Goal: Transaction & Acquisition: Register for event/course

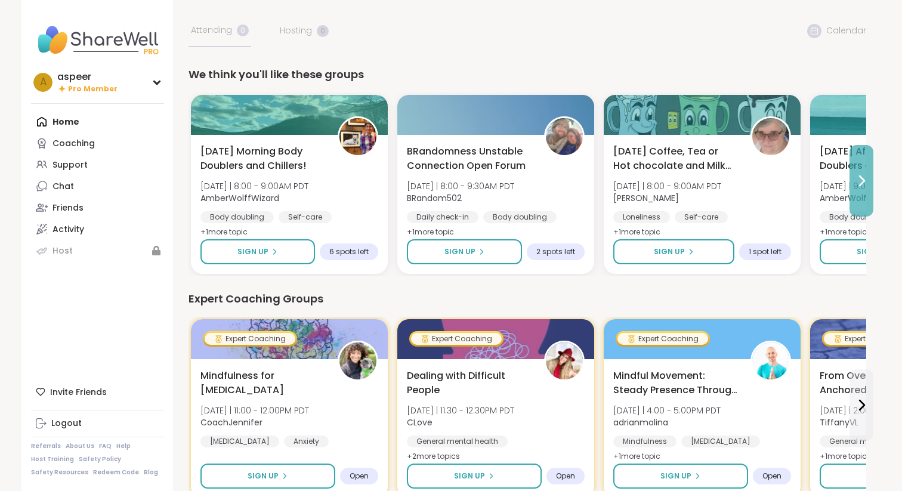
click at [864, 181] on icon at bounding box center [862, 181] width 5 height 10
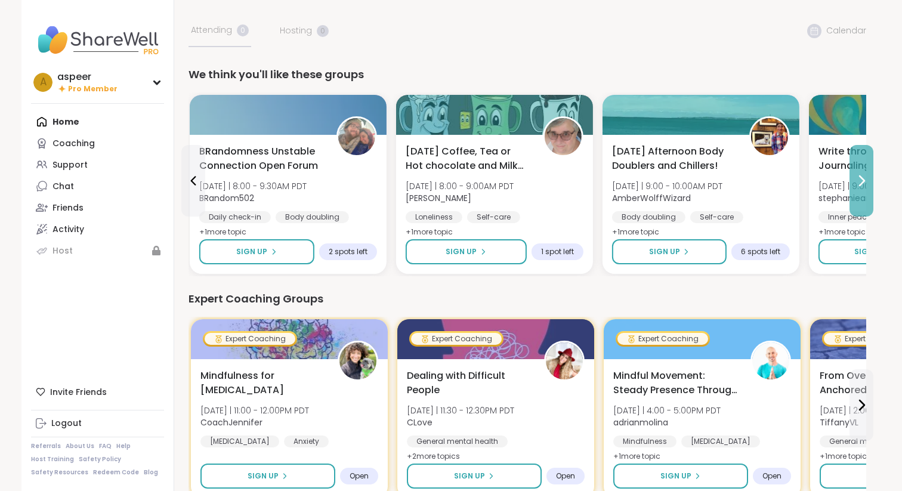
click at [864, 182] on icon at bounding box center [862, 181] width 5 height 10
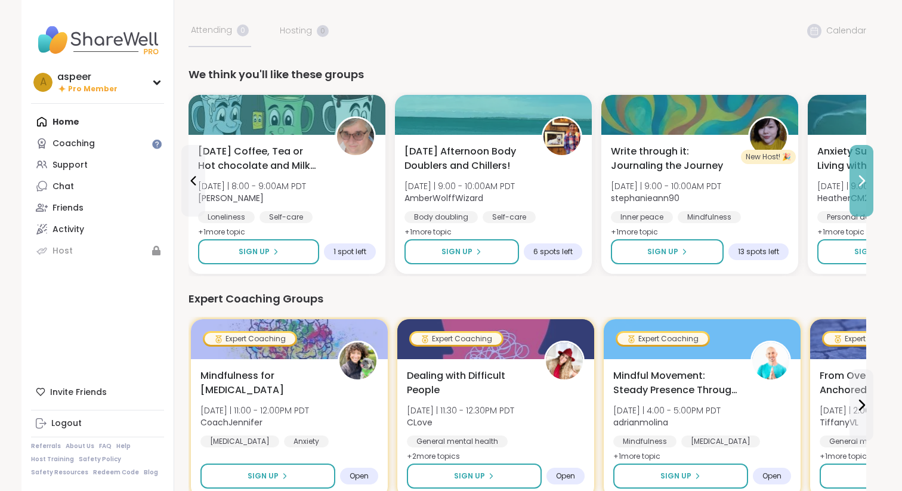
click at [864, 178] on icon at bounding box center [862, 181] width 14 height 14
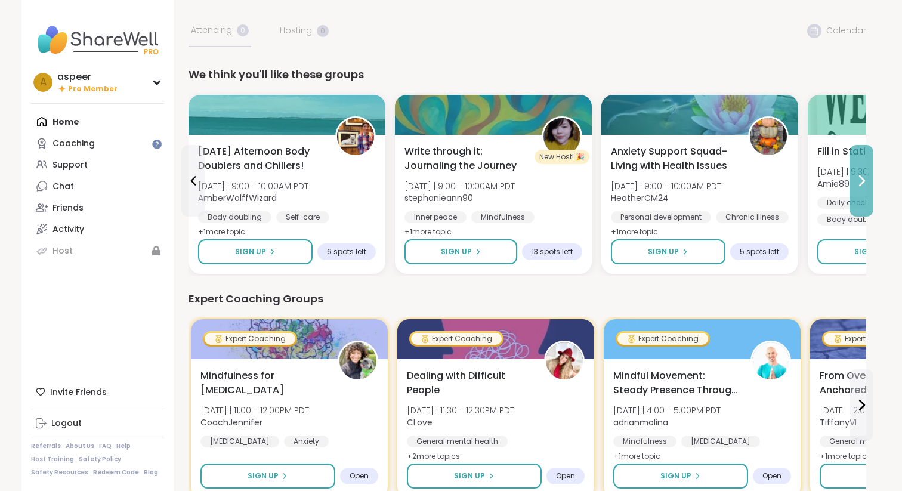
click at [864, 179] on icon at bounding box center [862, 181] width 14 height 14
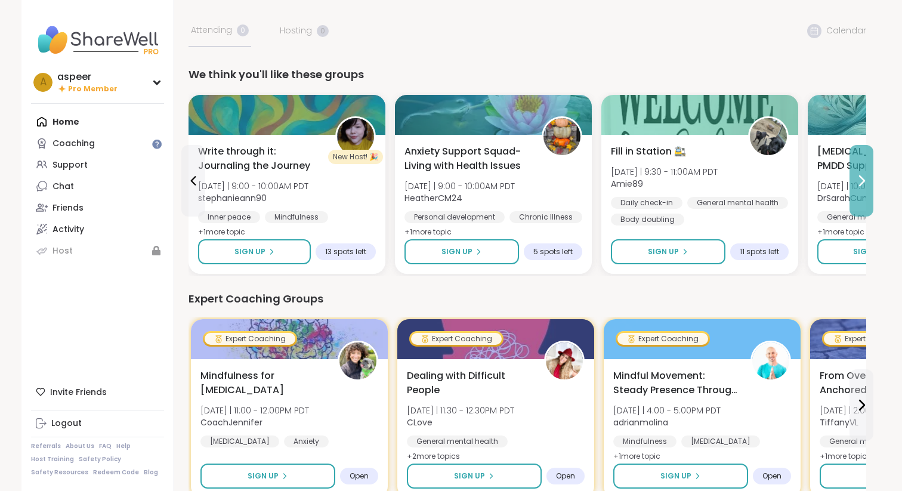
click at [864, 178] on icon at bounding box center [862, 181] width 14 height 14
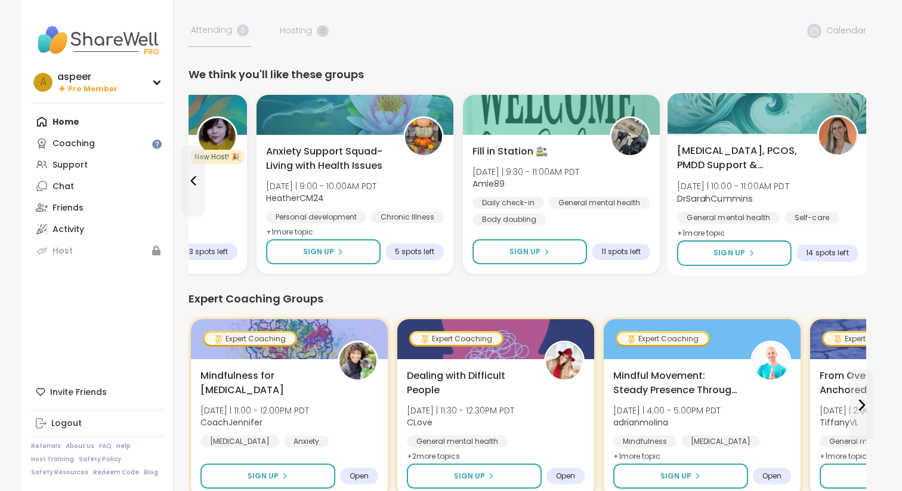
click at [711, 235] on span "+ 1 more topic" at bounding box center [701, 233] width 48 height 10
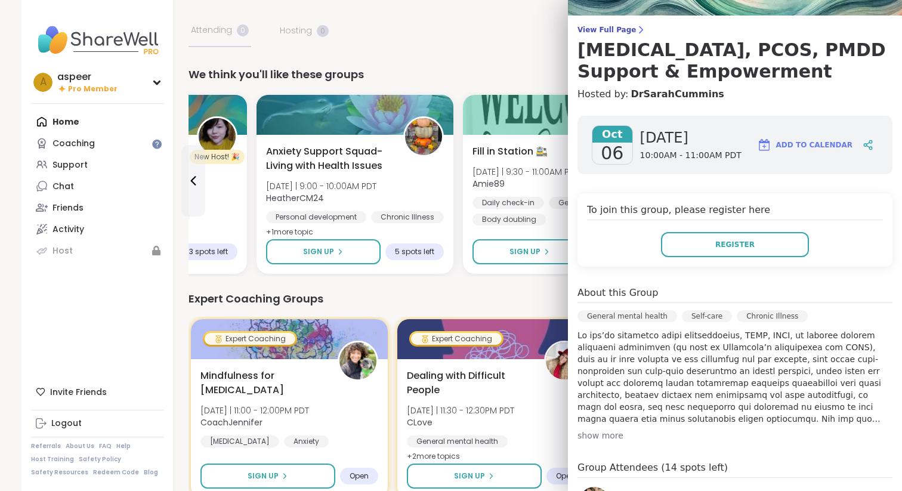
scroll to position [90, 0]
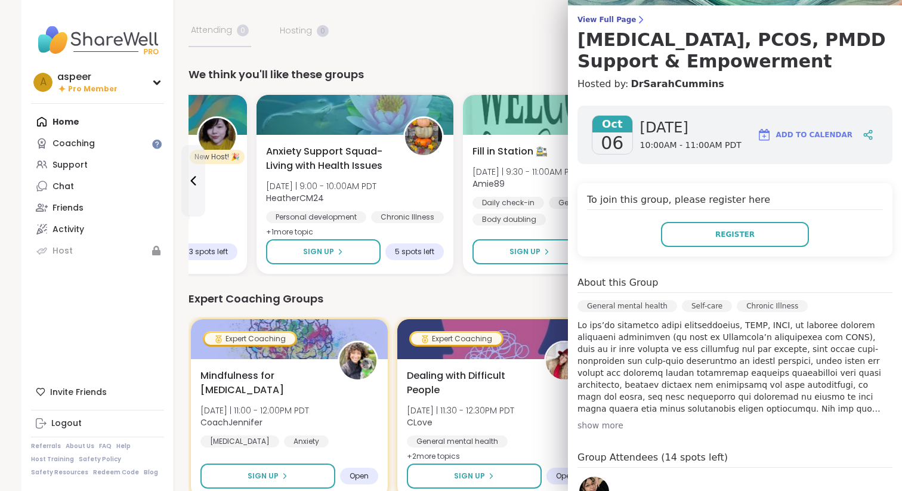
click at [606, 428] on div "show more" at bounding box center [735, 426] width 315 height 12
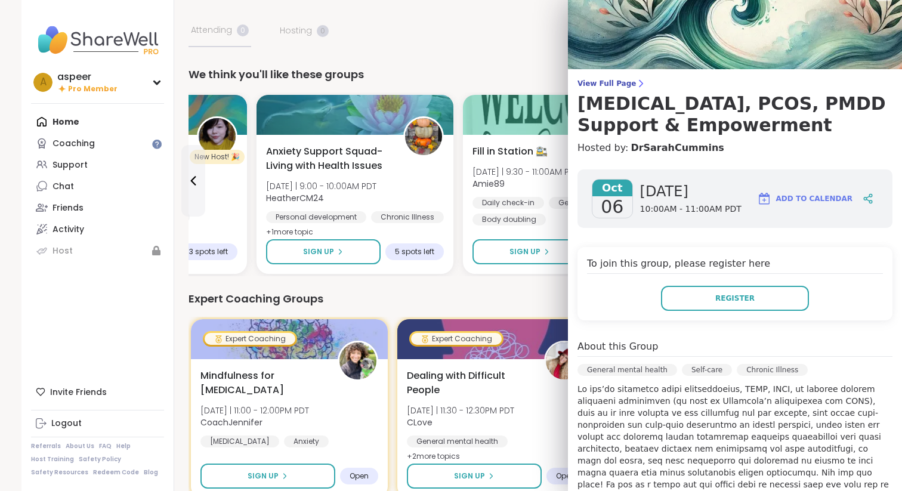
scroll to position [0, 0]
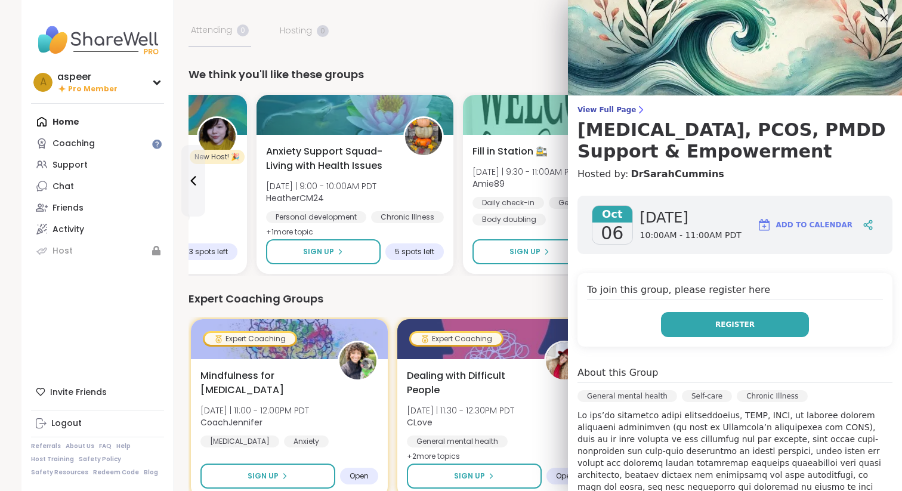
click at [735, 323] on span "Register" at bounding box center [735, 324] width 39 height 11
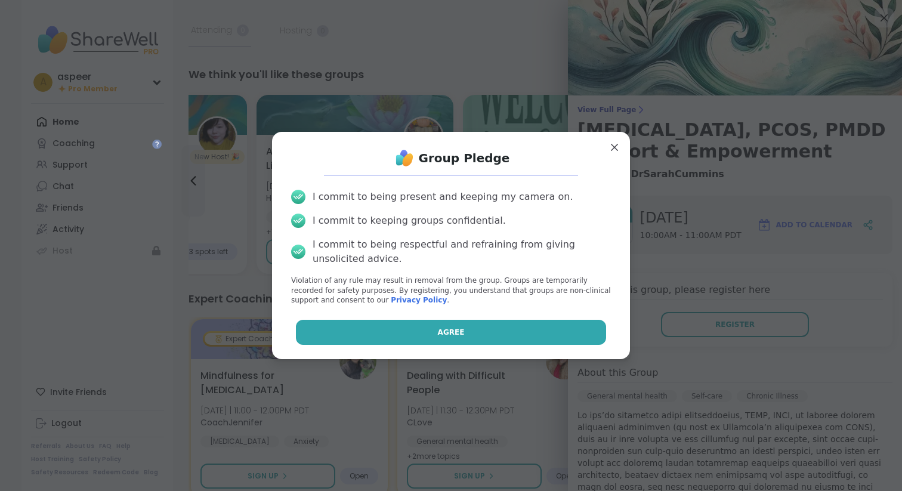
click at [551, 335] on button "Agree" at bounding box center [451, 332] width 311 height 25
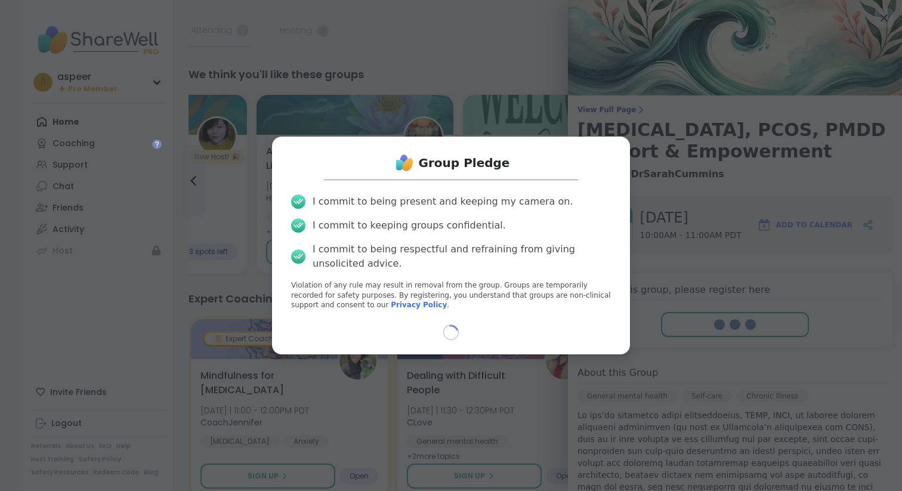
select select "**"
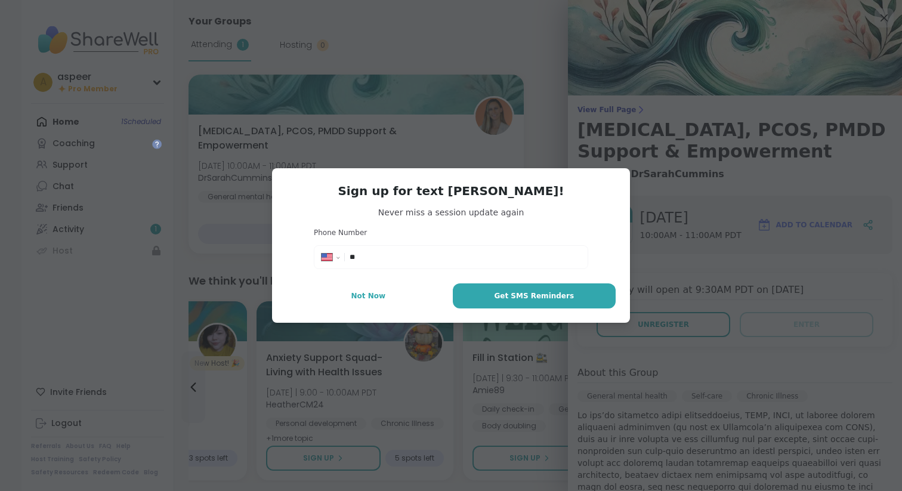
click at [491, 260] on input "**" at bounding box center [465, 257] width 231 height 12
type input "**********"
click at [537, 299] on span "Get SMS Reminders" at bounding box center [534, 296] width 80 height 11
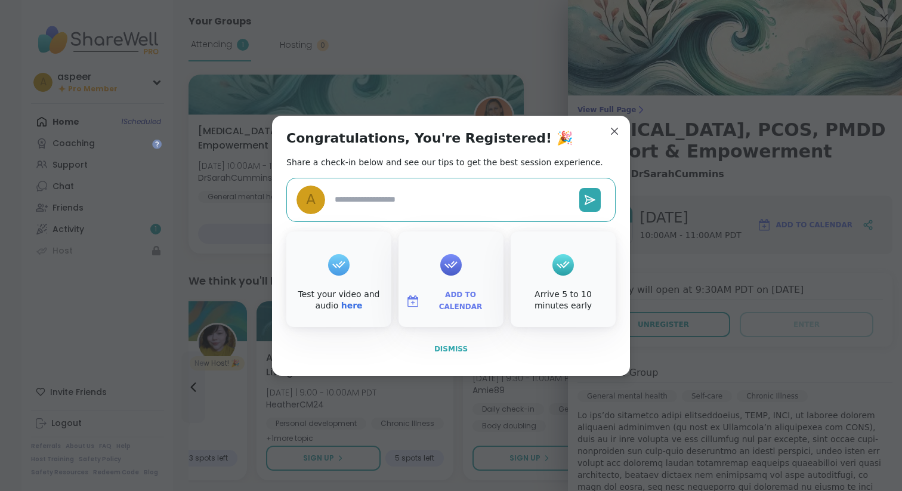
click at [448, 346] on span "Dismiss" at bounding box center [450, 349] width 33 height 8
